Goal: Find specific page/section: Find specific page/section

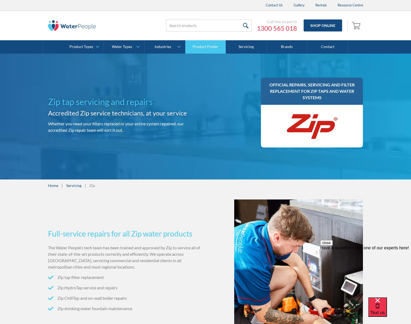
click at [202, 46] on link "Product Finder" at bounding box center [205, 46] width 41 height 13
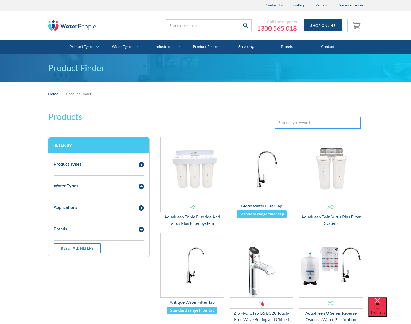
click at [305, 124] on input "Email Form 3" at bounding box center [317, 123] width 85 height 12
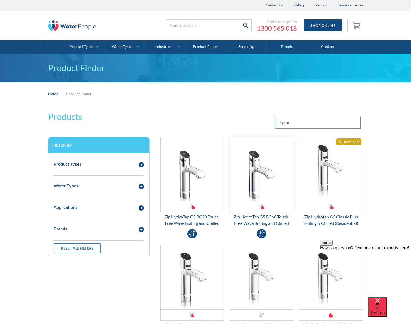
scroll to position [27, 0]
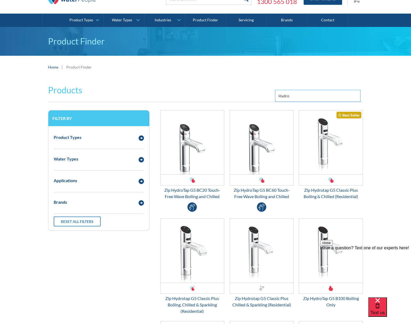
type input "Hydro"
